Goal: Task Accomplishment & Management: Manage account settings

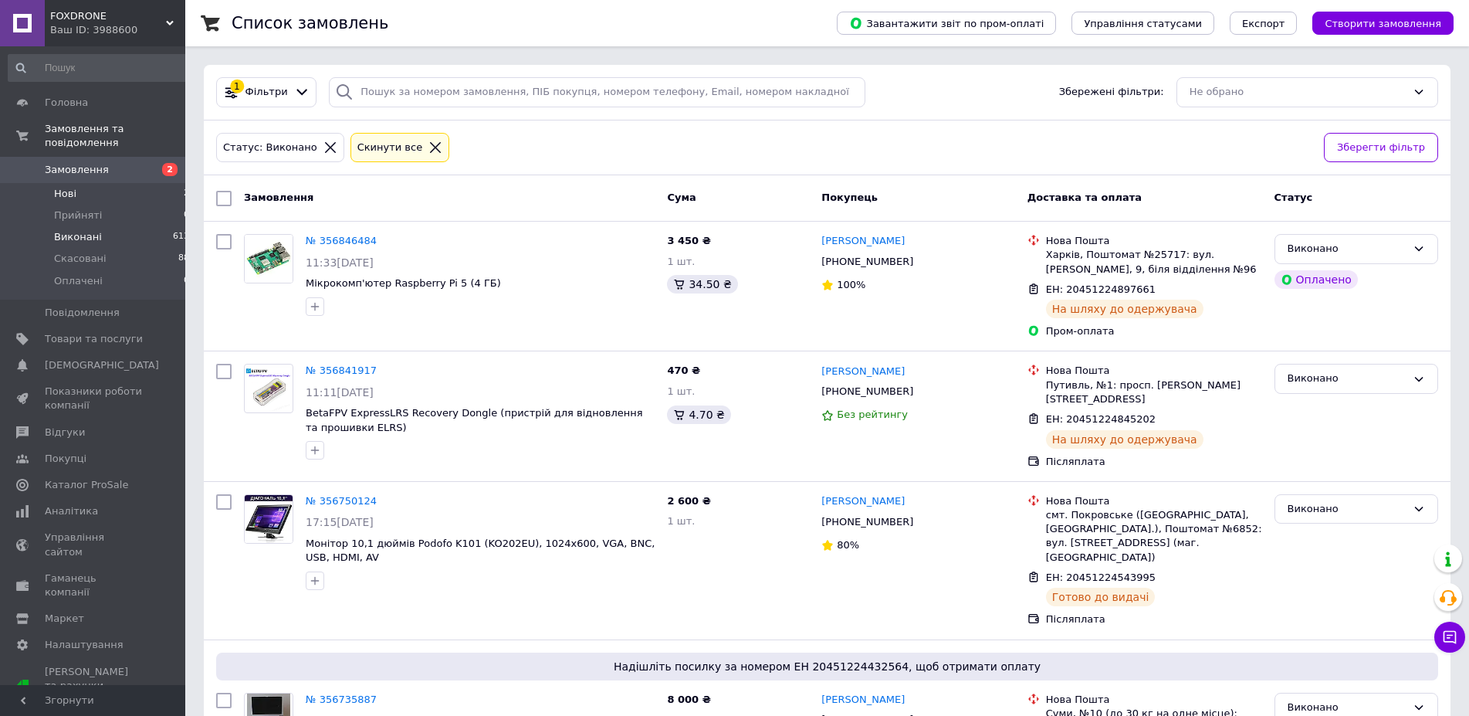
click at [93, 183] on li "Нові 2" at bounding box center [99, 194] width 198 height 22
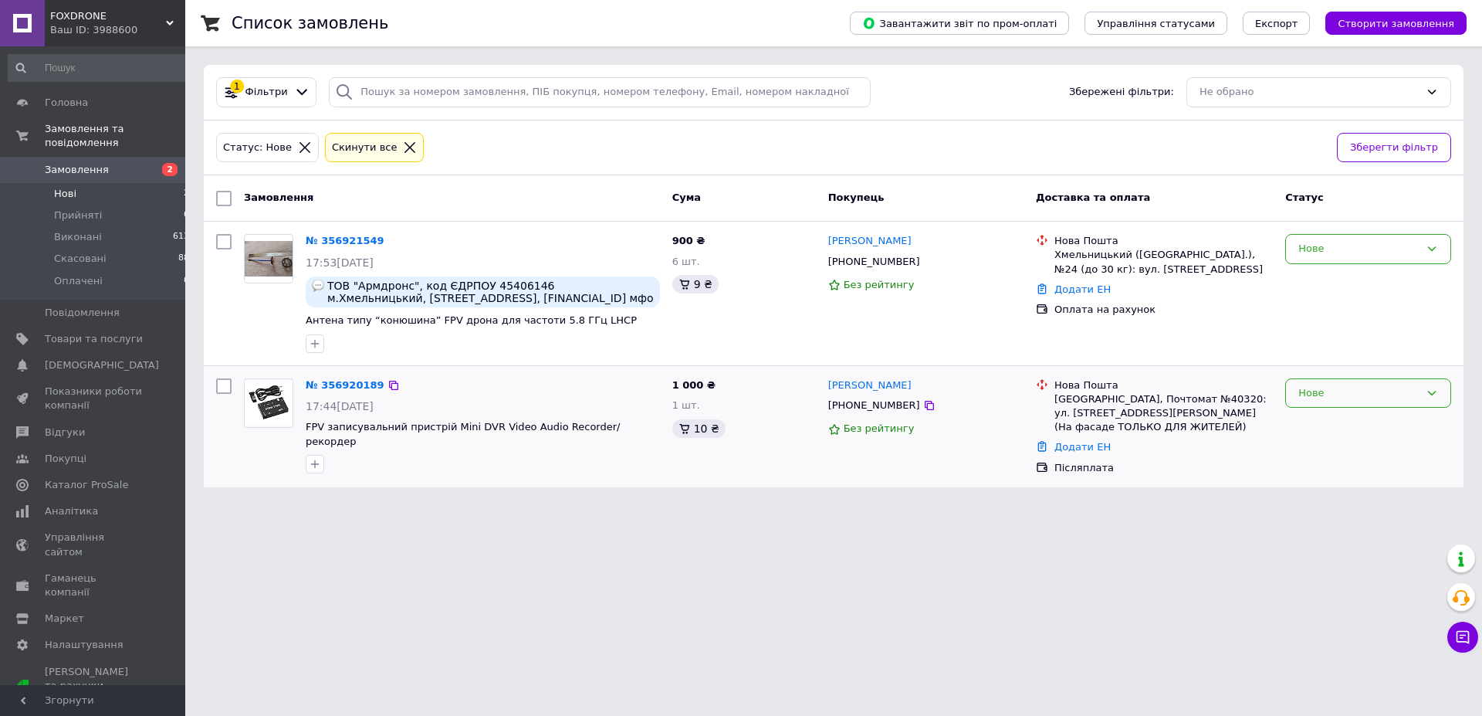
click at [1438, 390] on icon at bounding box center [1432, 393] width 12 height 12
click at [1373, 422] on li "Прийнято" at bounding box center [1368, 425] width 164 height 29
click at [340, 386] on link "№ 356920189" at bounding box center [345, 385] width 79 height 12
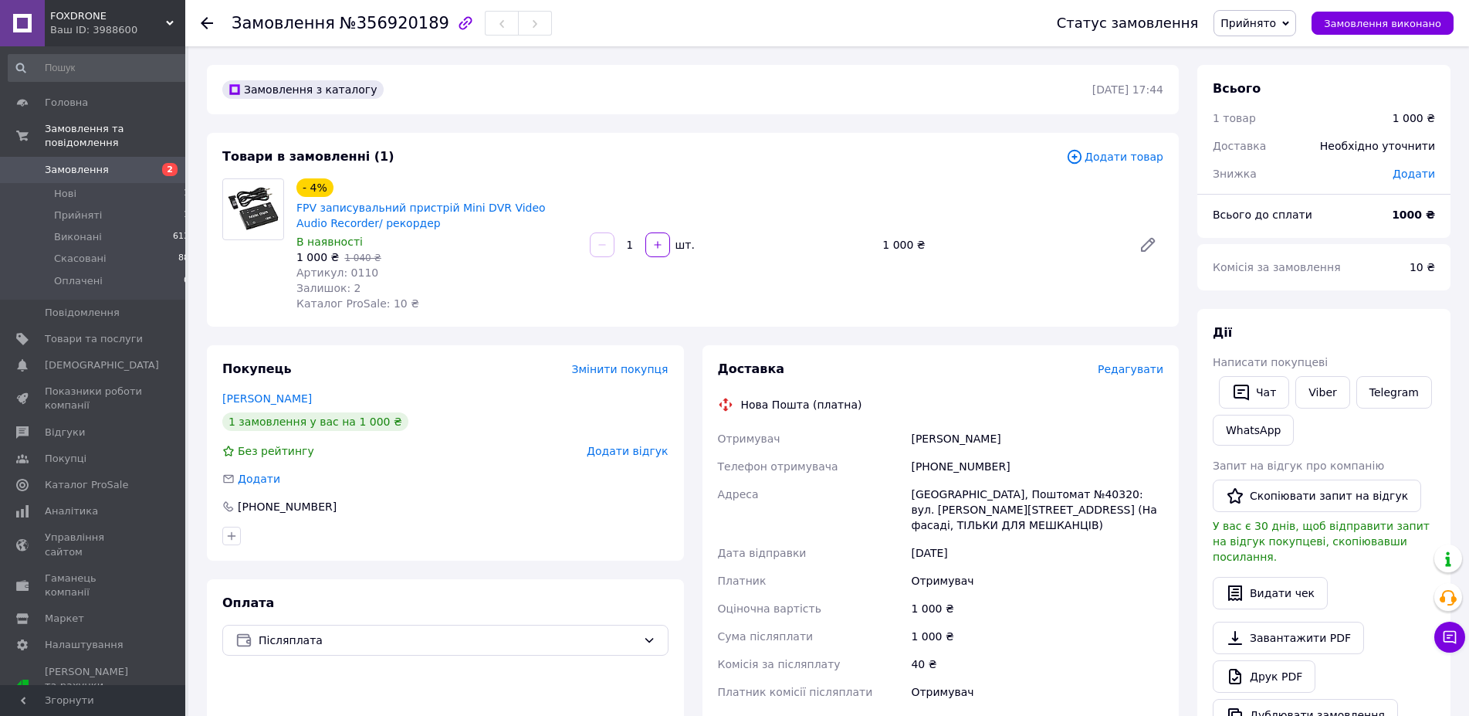
scroll to position [315, 0]
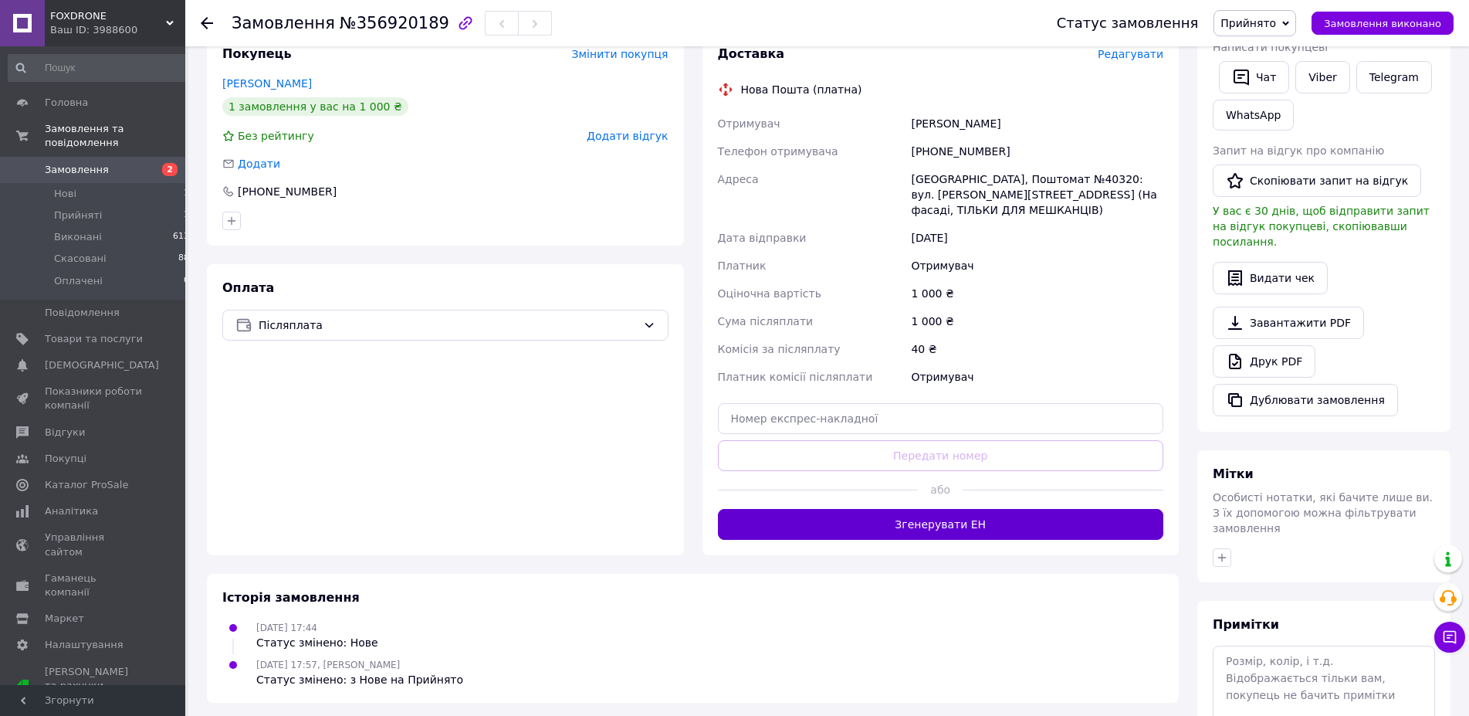
click at [959, 527] on button "Згенерувати ЕН" at bounding box center [941, 524] width 446 height 31
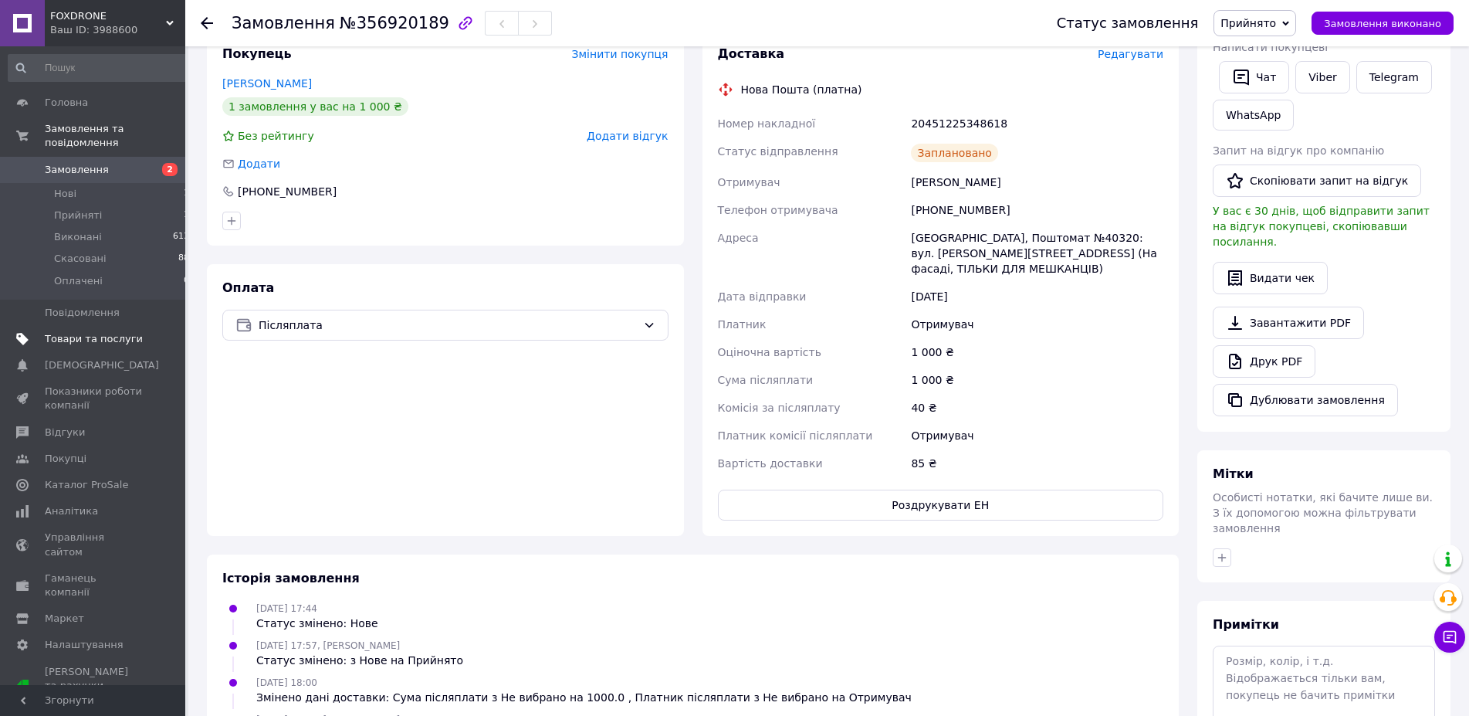
click at [109, 332] on span "Товари та послуги" at bounding box center [94, 339] width 98 height 14
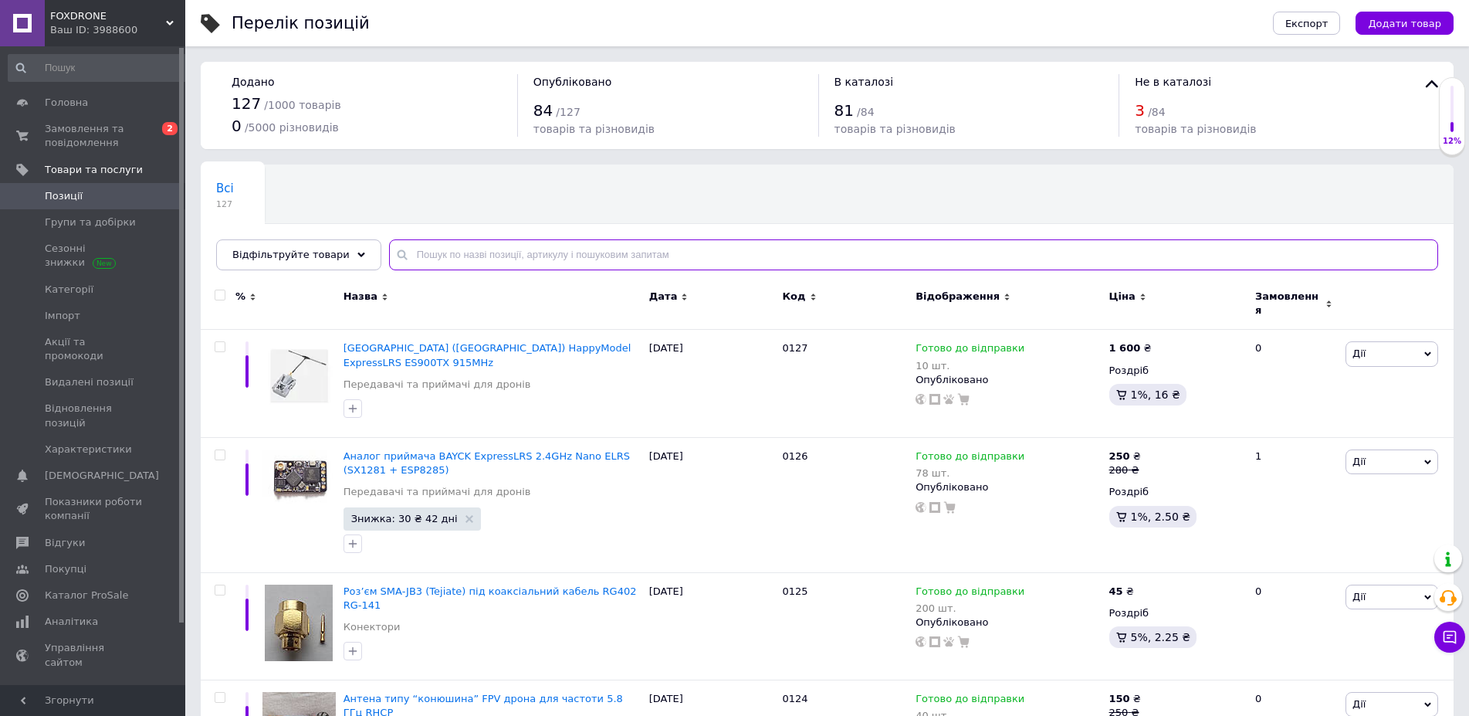
click at [467, 258] on input "text" at bounding box center [913, 254] width 1049 height 31
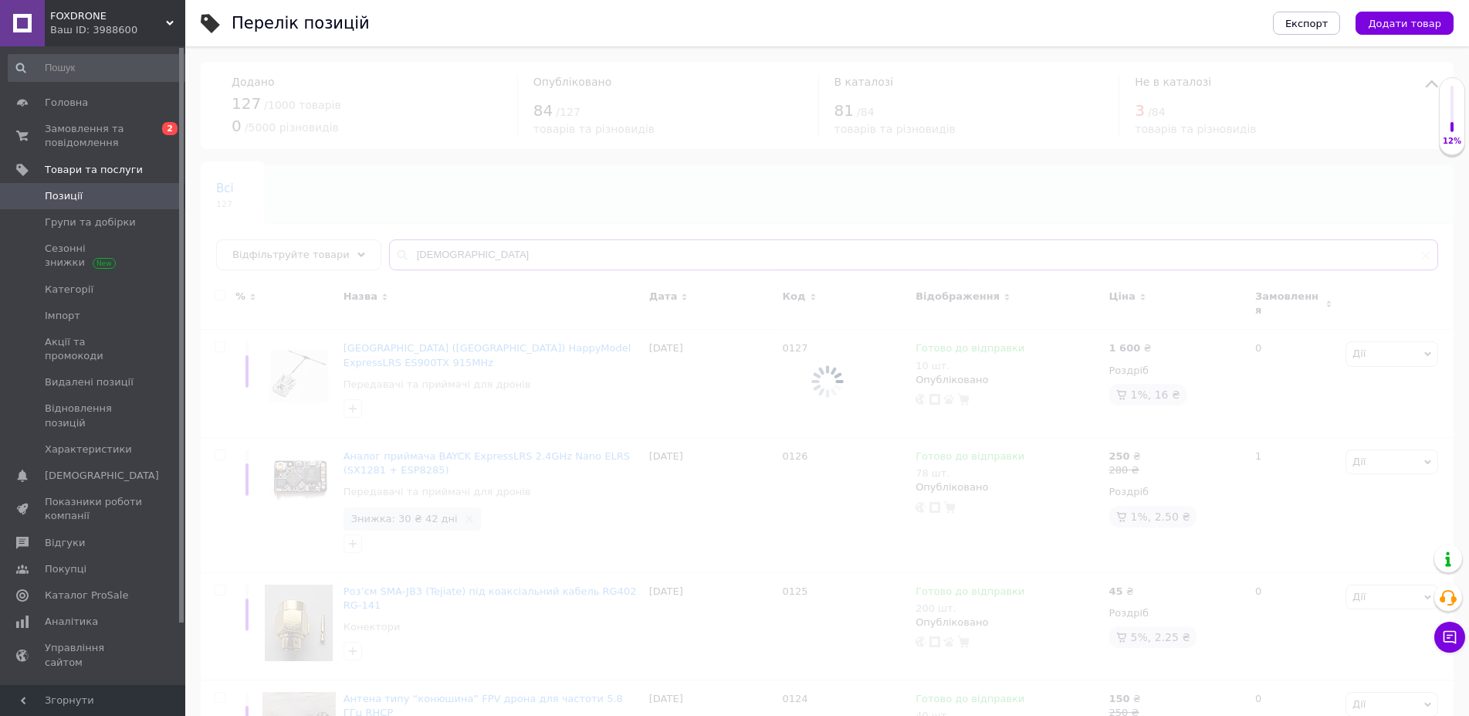
type input "і"
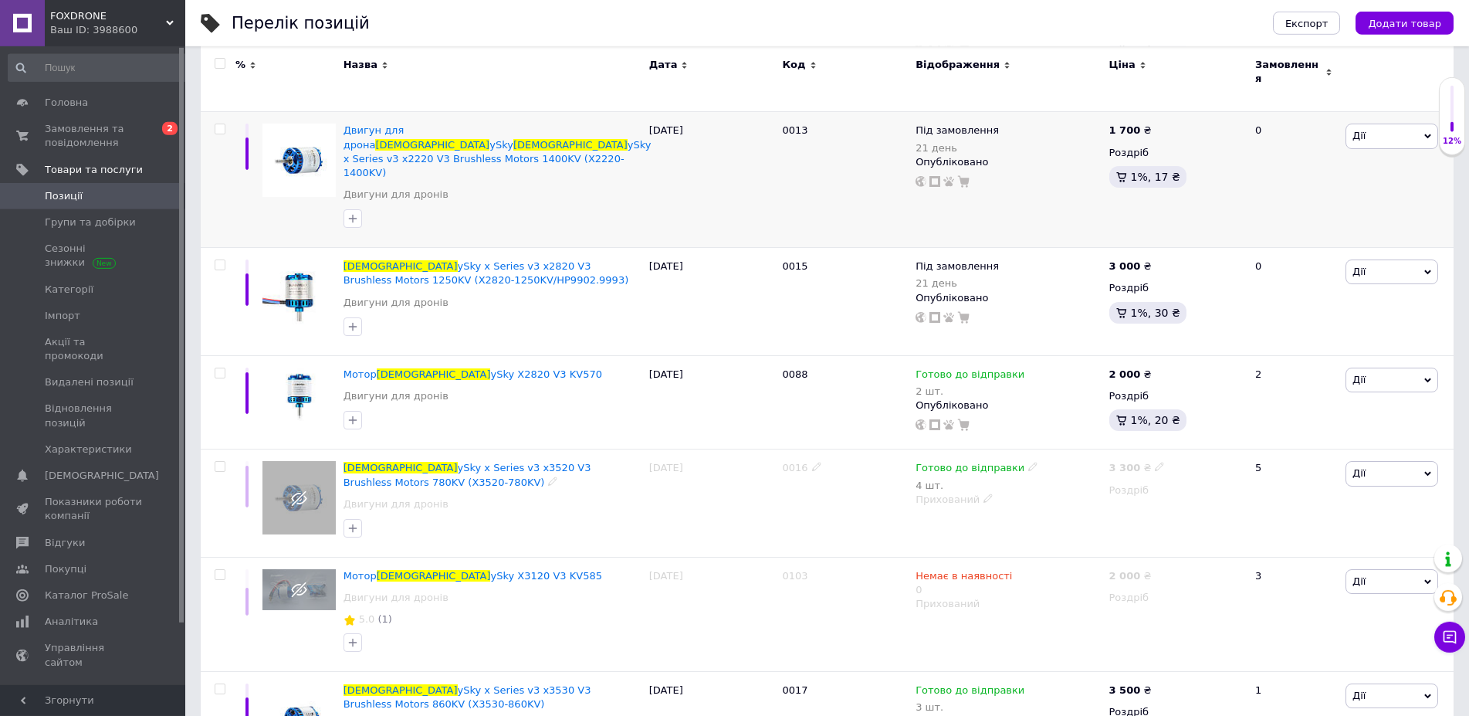
scroll to position [367, 0]
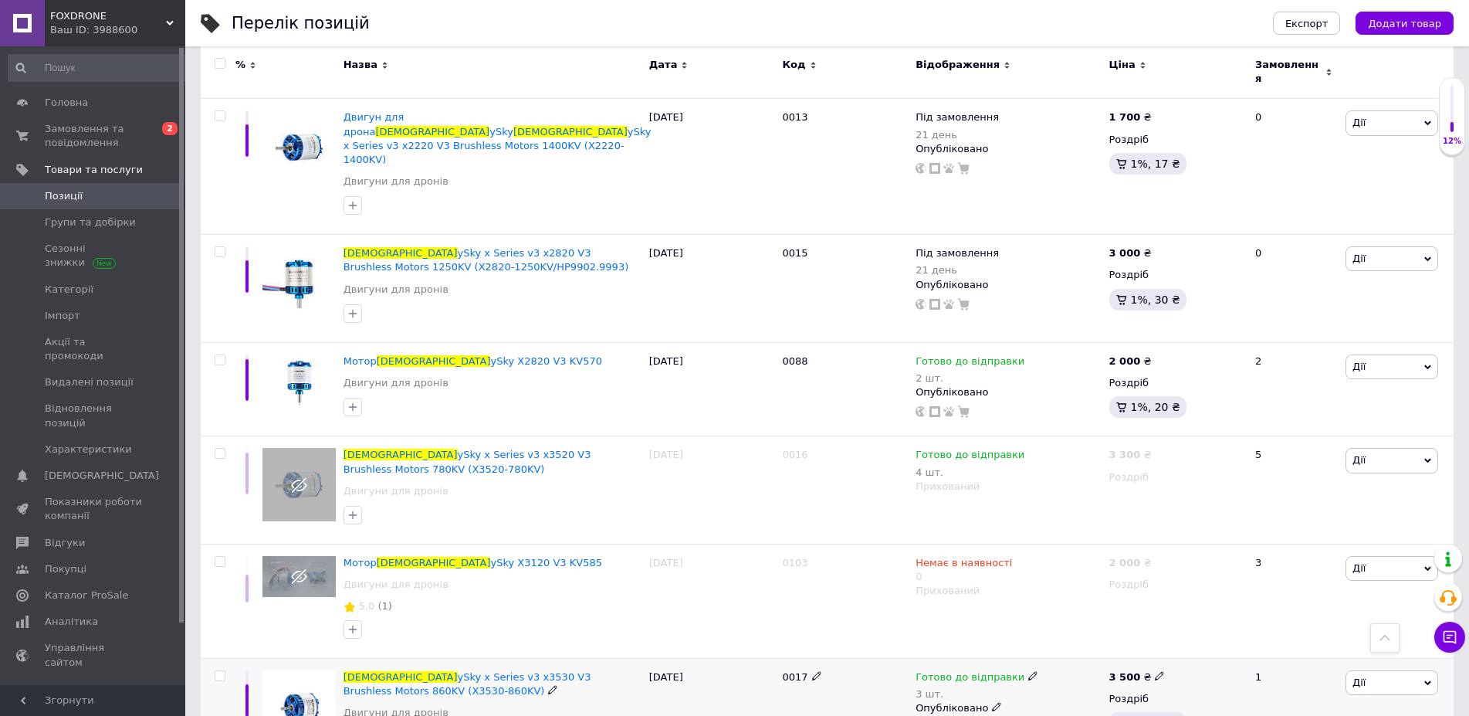
type input "sunn"
click at [1427, 670] on span "Дії" at bounding box center [1392, 682] width 93 height 25
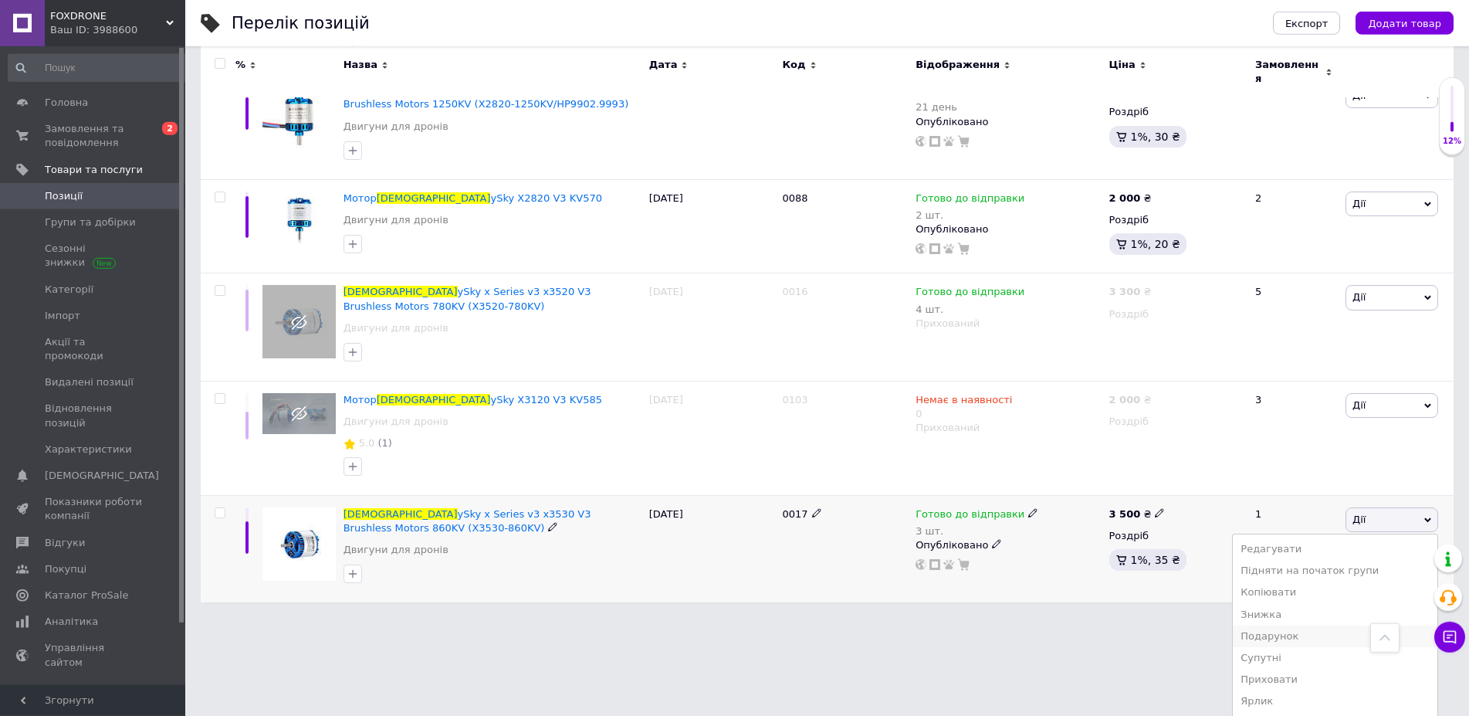
scroll to position [531, 0]
click at [1333, 667] on li "Приховати" at bounding box center [1335, 678] width 205 height 22
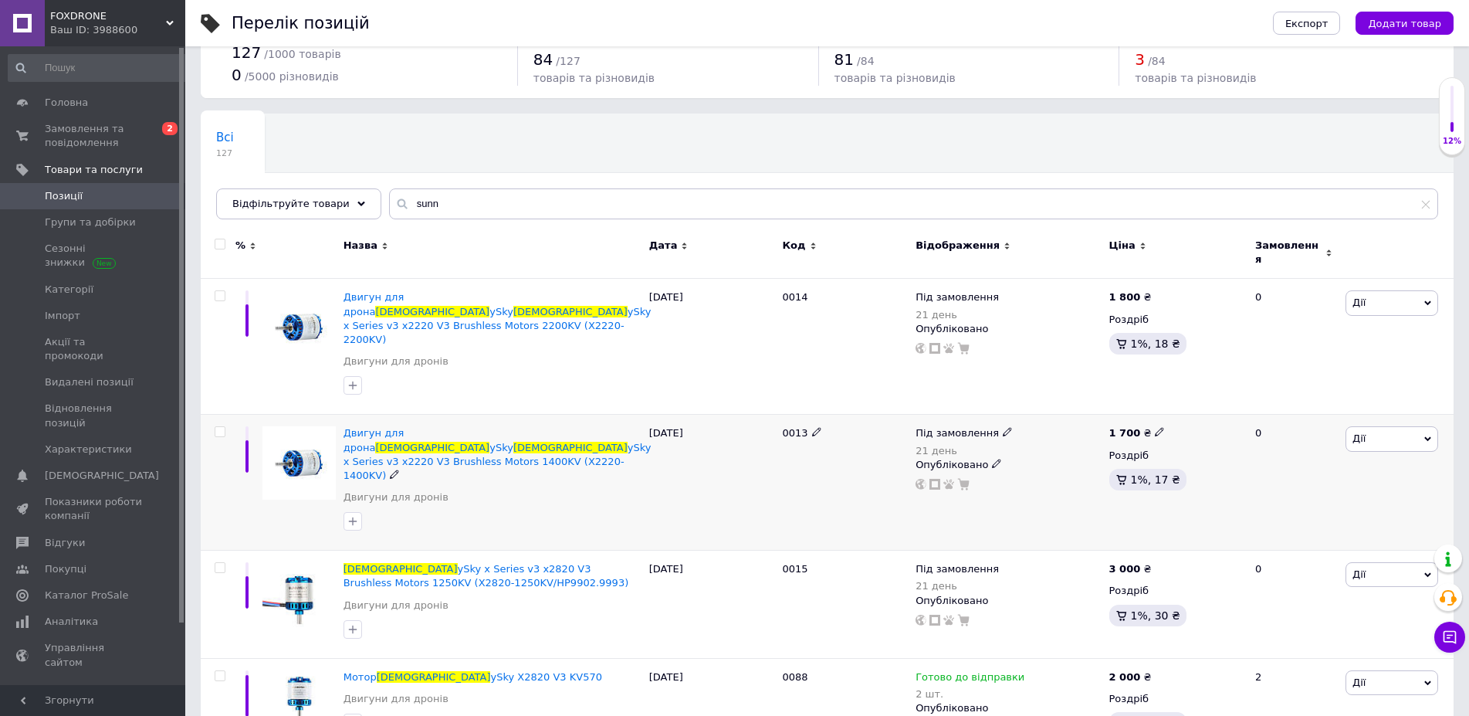
scroll to position [0, 0]
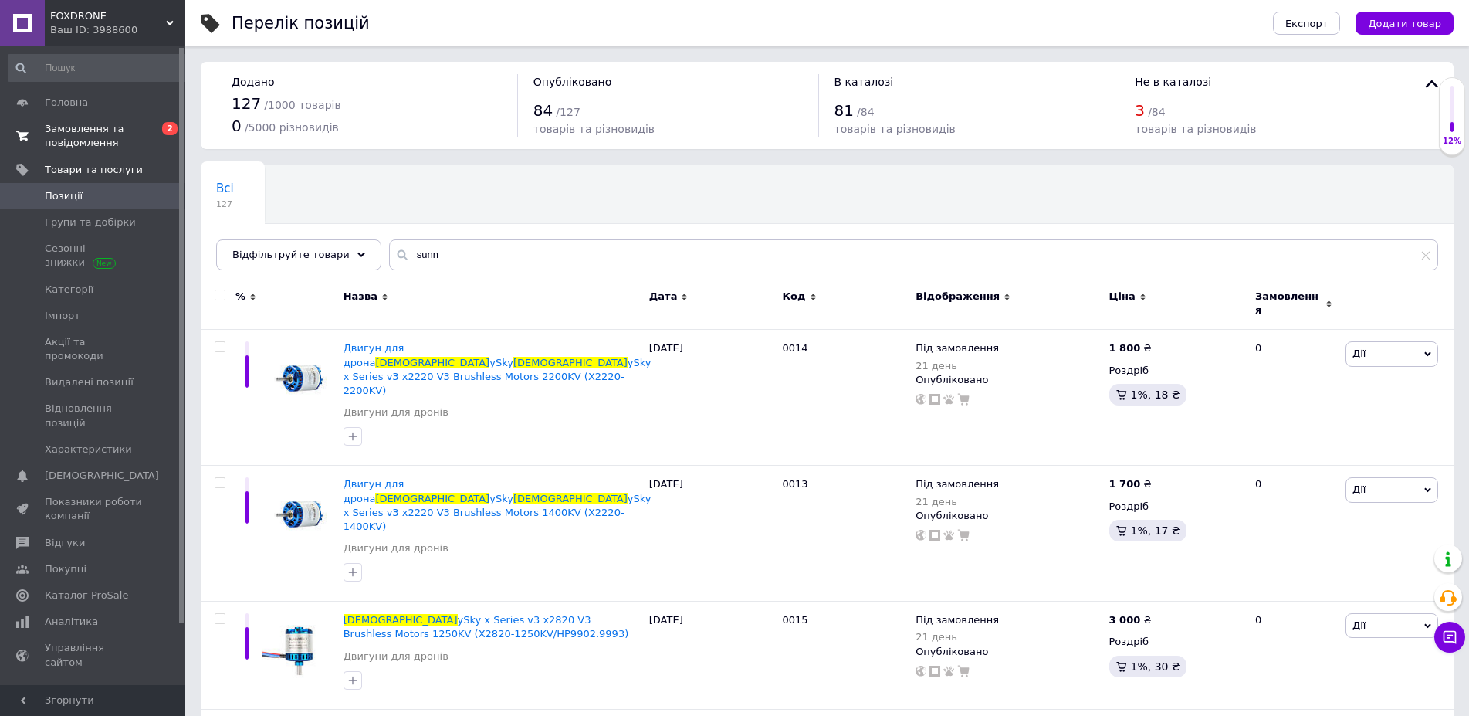
click at [68, 127] on span "Замовлення та повідомлення" at bounding box center [94, 136] width 98 height 28
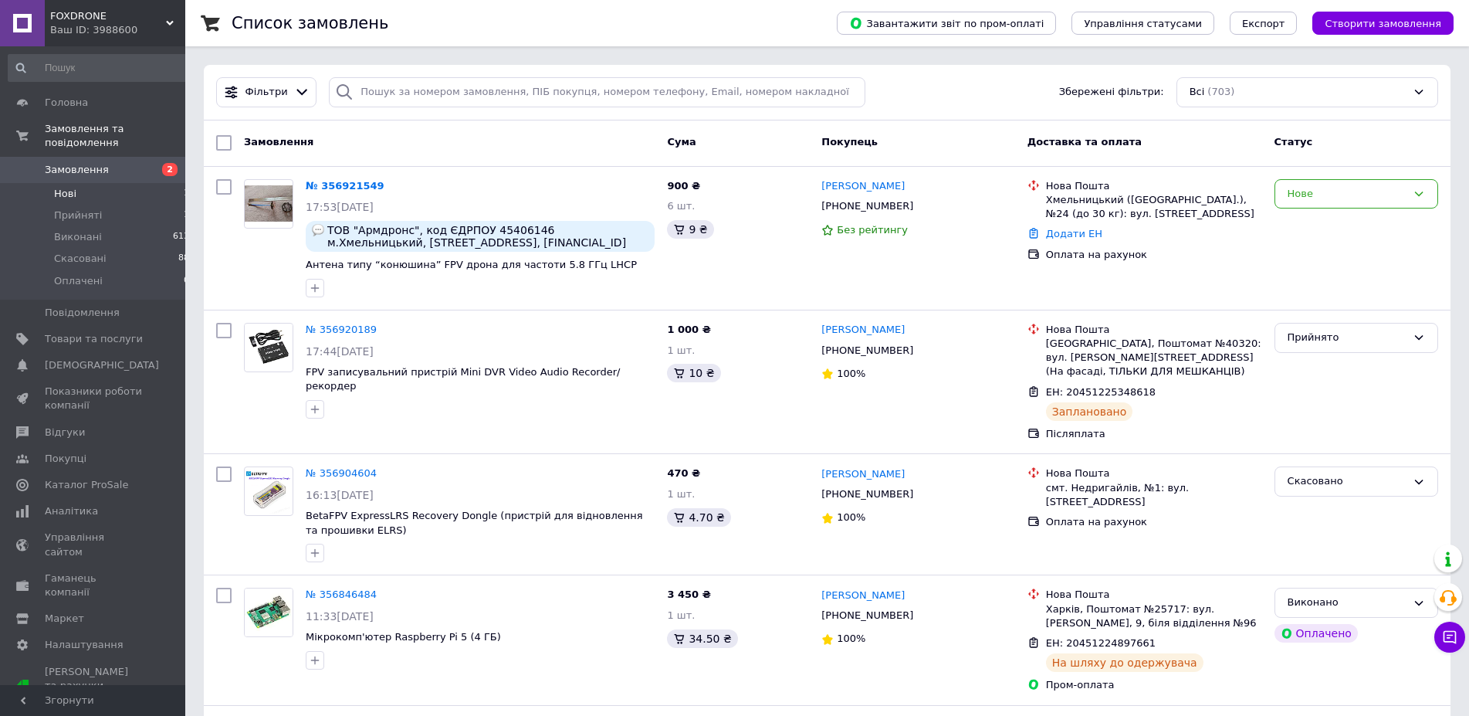
click at [73, 187] on span "Нові" at bounding box center [65, 194] width 22 height 14
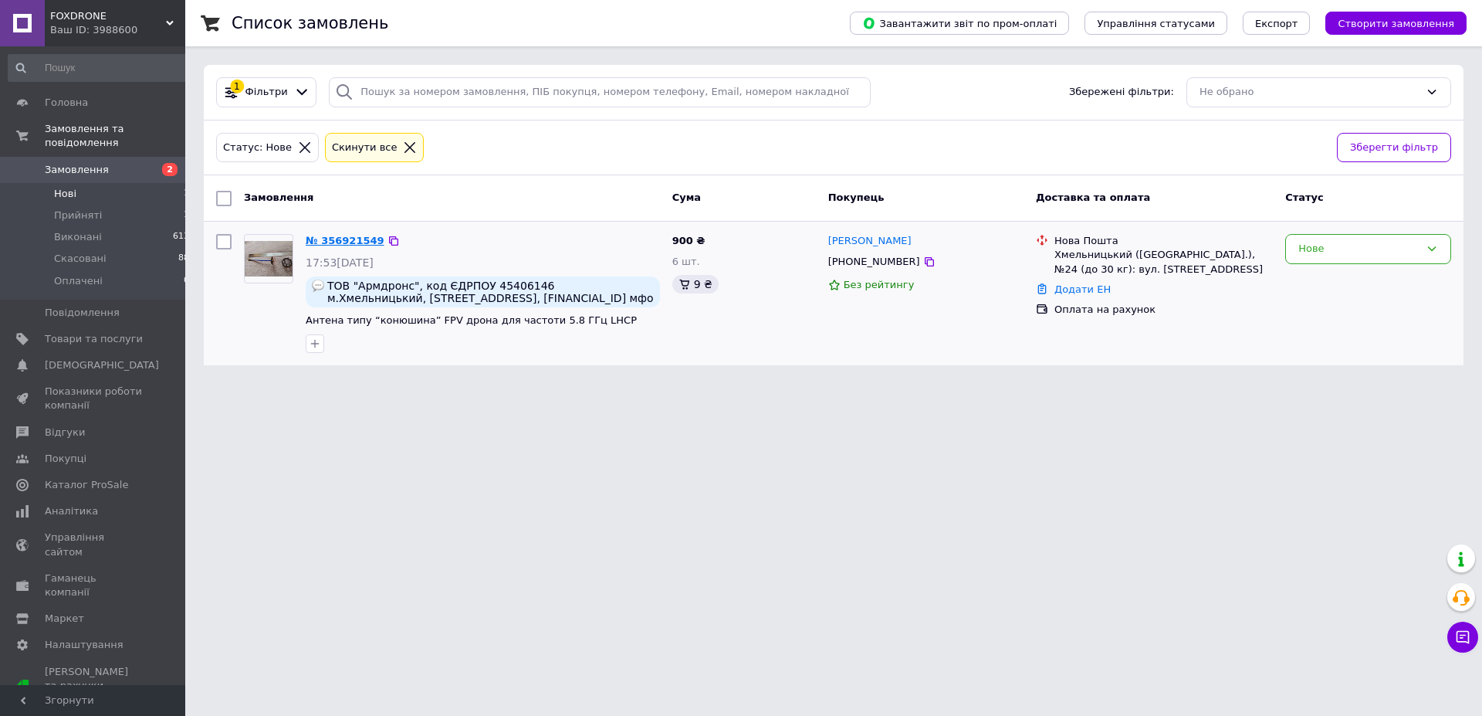
click at [340, 239] on link "№ 356921549" at bounding box center [345, 241] width 79 height 12
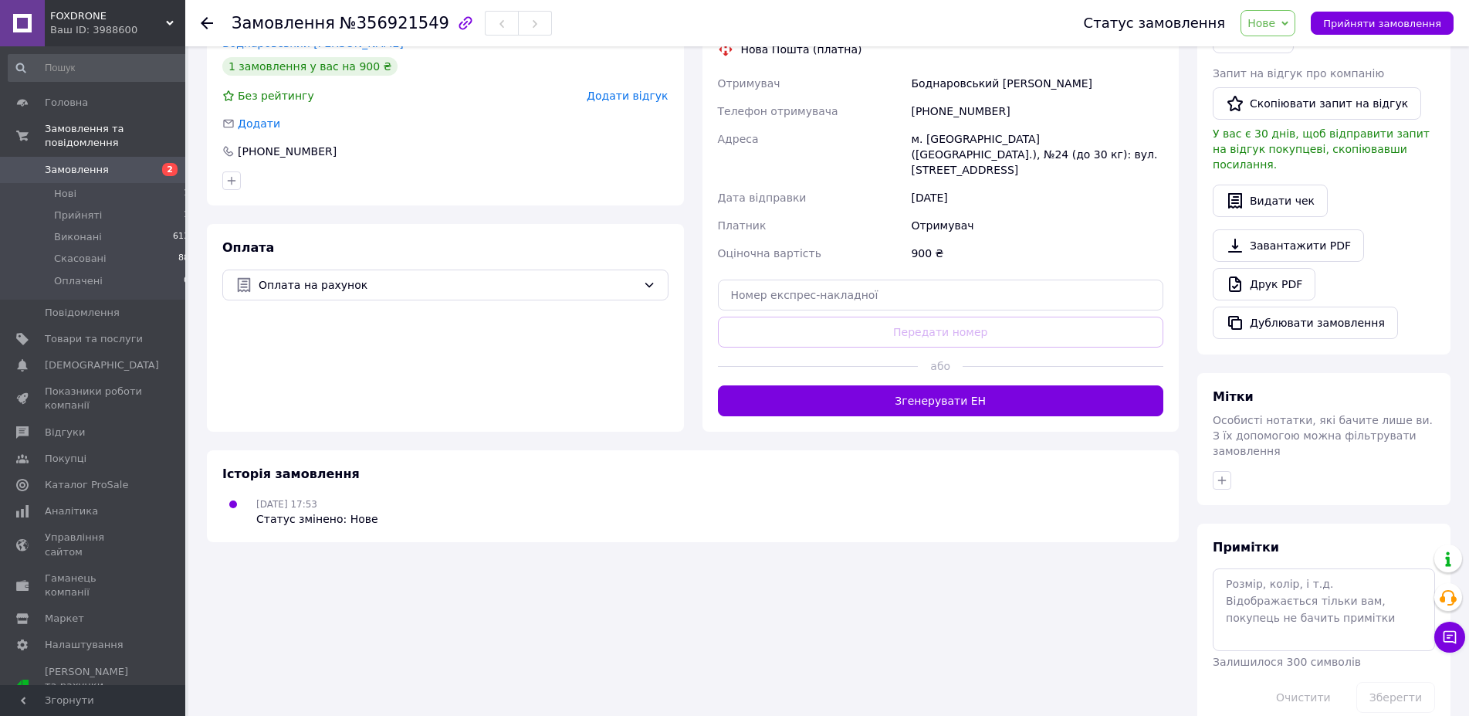
scroll to position [77, 0]
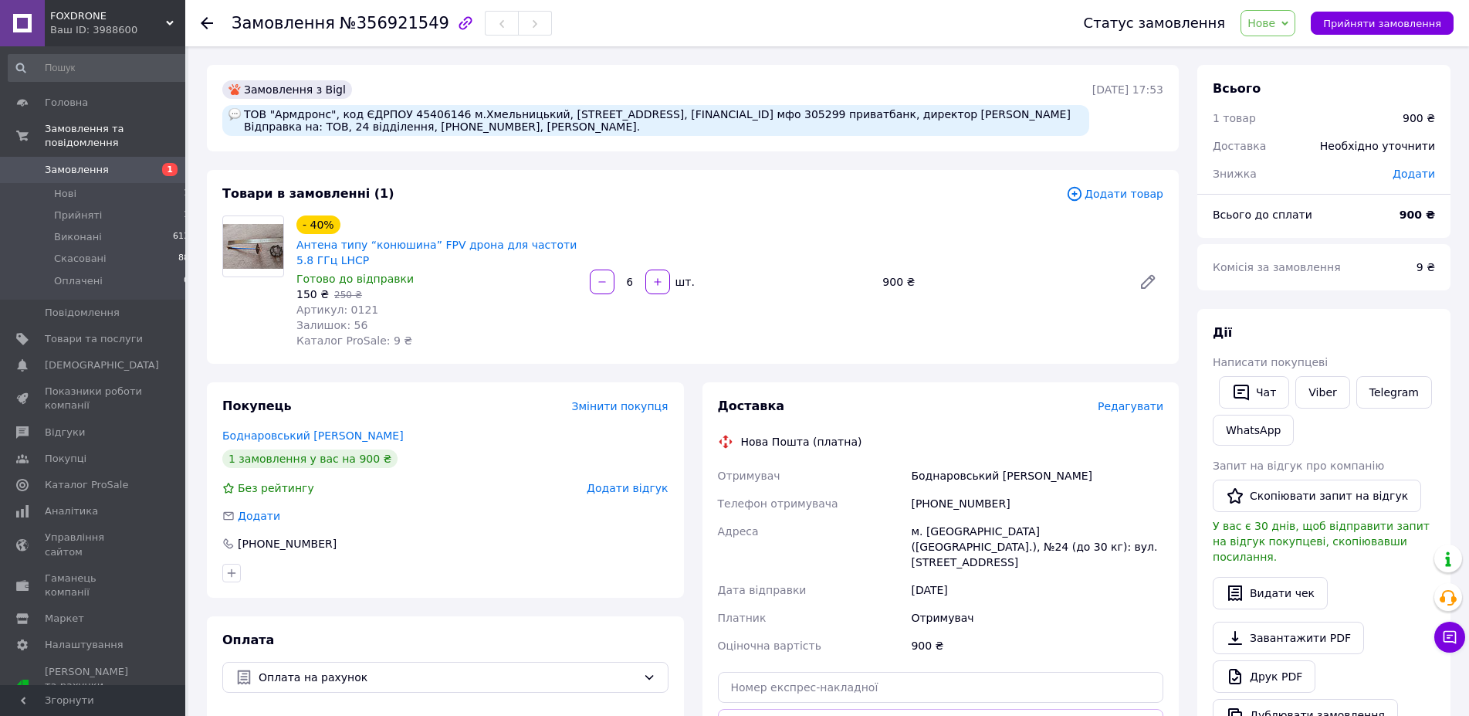
click at [480, 300] on div "150 ₴   250 ₴" at bounding box center [436, 293] width 281 height 15
drag, startPoint x: 246, startPoint y: 111, endPoint x: 449, endPoint y: 117, distance: 203.1
click at [446, 116] on div "ТОВ "Армдронс", код ЄДРПОУ 45406146 м.Хмельницький, [STREET_ADDRESS], [FINANCIA…" at bounding box center [655, 120] width 867 height 31
copy div "ТОВ "Армдронс", код ЄДРПОУ 45406146"
click at [821, 281] on div "6   шт." at bounding box center [730, 281] width 284 height 25
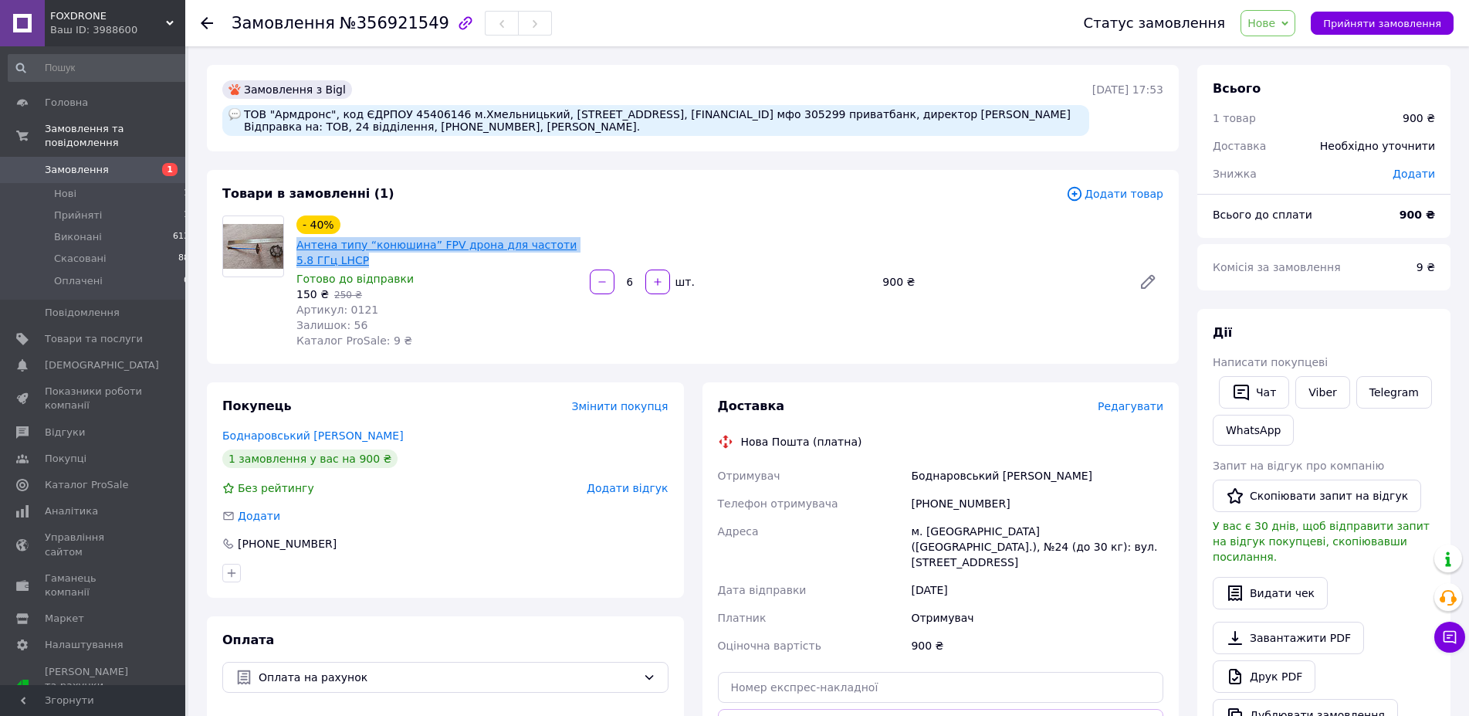
drag, startPoint x: 334, startPoint y: 260, endPoint x: 298, endPoint y: 248, distance: 37.6
click at [298, 248] on span "Антена типу “конюшина” FPV дрона для частоти 5.8 ГГц LHCP" at bounding box center [436, 252] width 281 height 31
copy link "Антена типу “конюшина” FPV дрона для частоти 5.8 ГГц LHCP"
click at [484, 296] on div "150 ₴   250 ₴" at bounding box center [436, 293] width 281 height 15
click at [835, 285] on div "6   шт." at bounding box center [730, 281] width 284 height 25
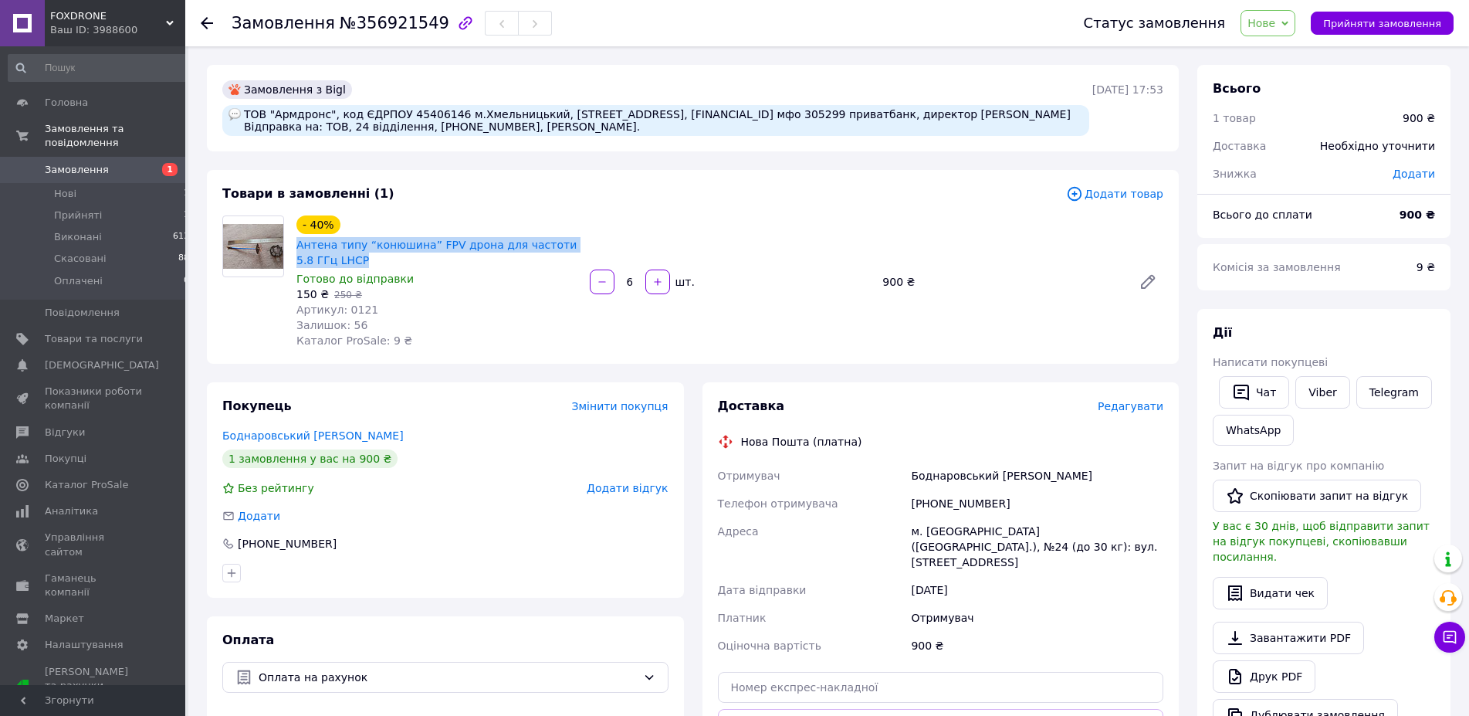
drag, startPoint x: 330, startPoint y: 264, endPoint x: 294, endPoint y: 248, distance: 39.0
click at [294, 248] on div "- 40% Антена типу “конюшина” FPV дрона для частоти 5.8 ГГц LHCP Готово до відпр…" at bounding box center [436, 281] width 293 height 139
copy link "Антена типу “конюшина” FPV дрона для частоти 5.8 ГГц LHCP"
click at [886, 269] on div "- 40% Антена типу “конюшина” FPV дрона для частоти 5.8 ГГц LHCP Готово до відпр…" at bounding box center [729, 281] width 879 height 139
click at [98, 226] on li "Виконані 613" at bounding box center [99, 237] width 198 height 22
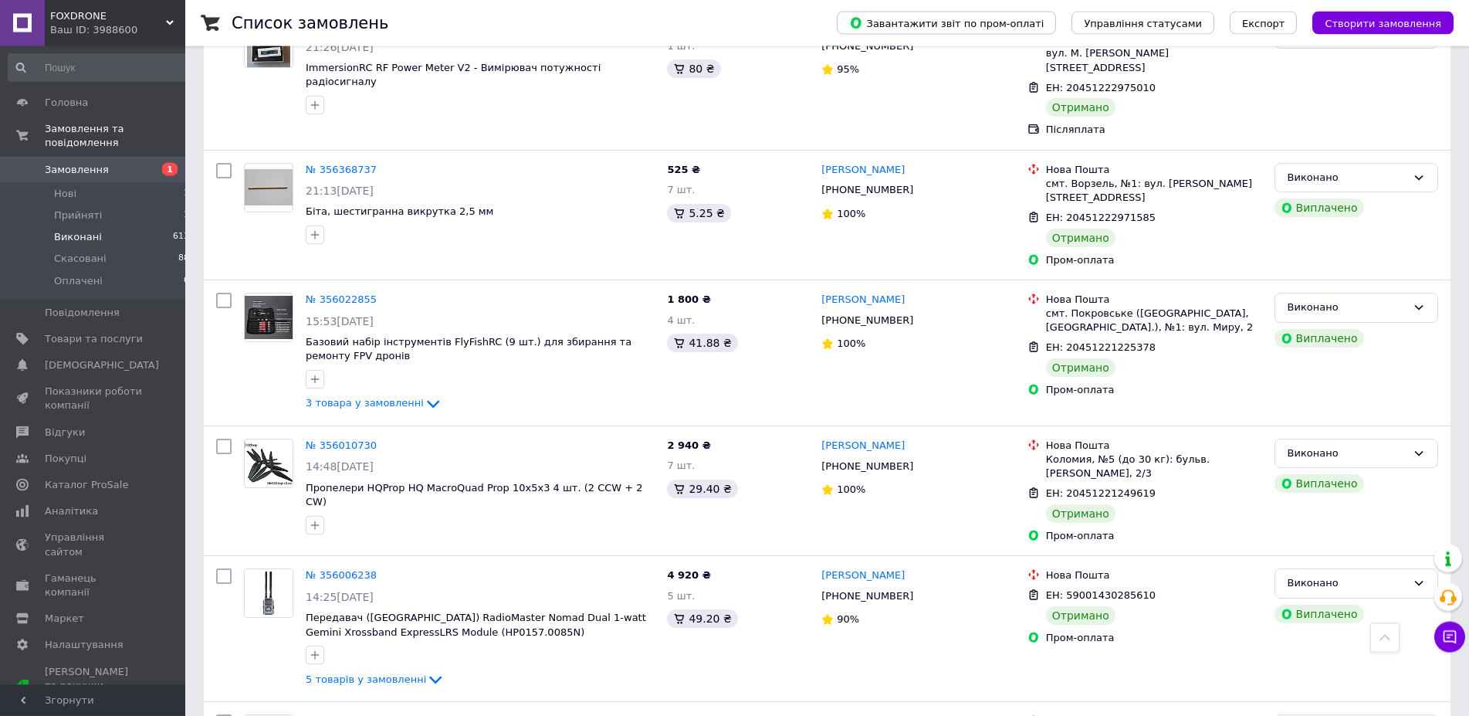
scroll to position [1811, 0]
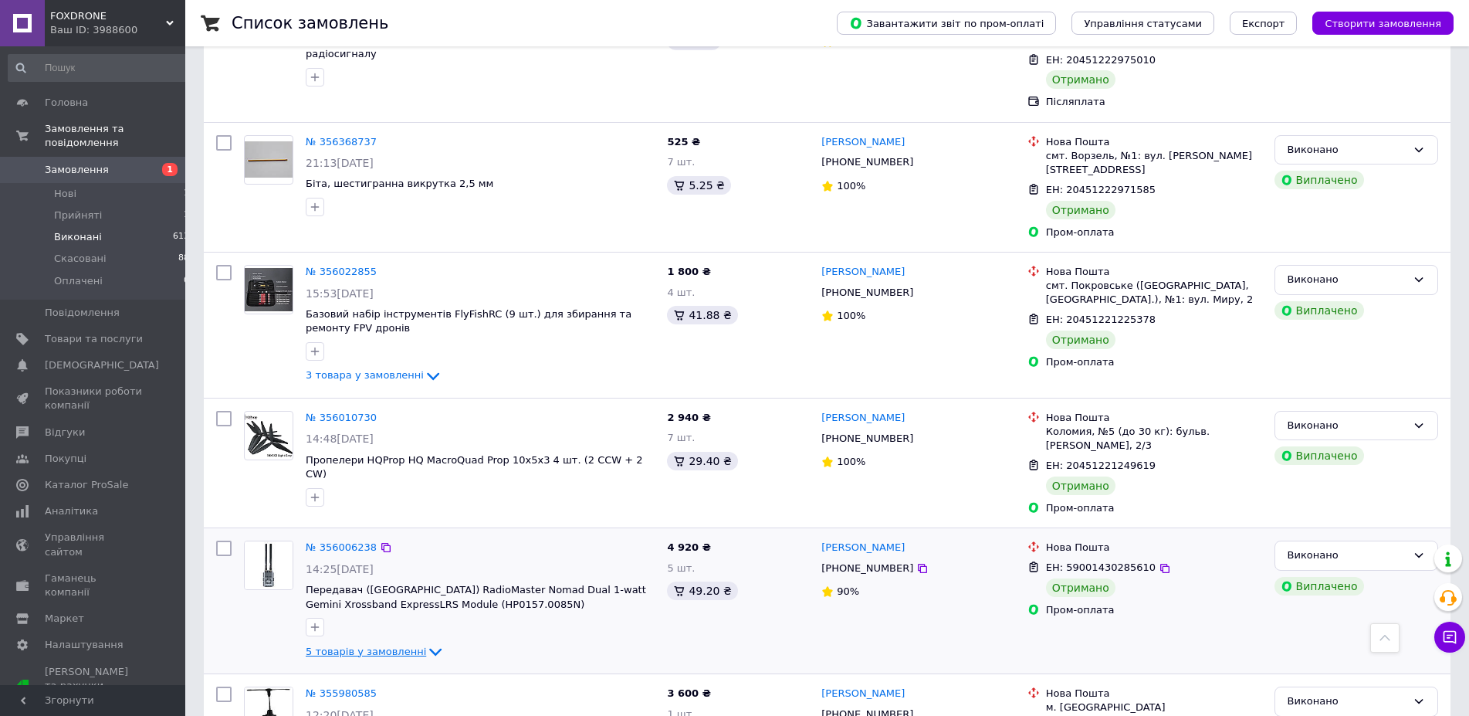
click at [426, 642] on icon at bounding box center [435, 651] width 19 height 19
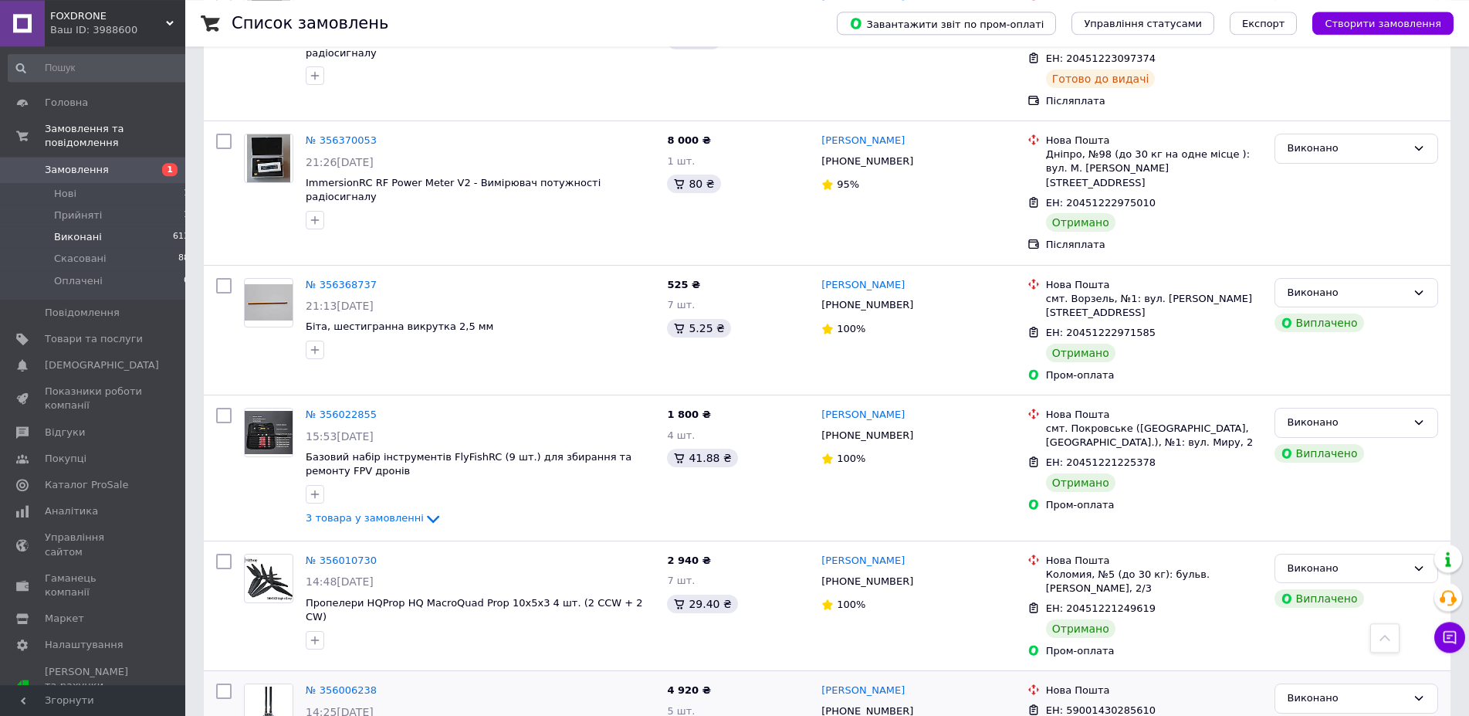
scroll to position [1614, 0]
